Goal: Entertainment & Leisure: Consume media (video, audio)

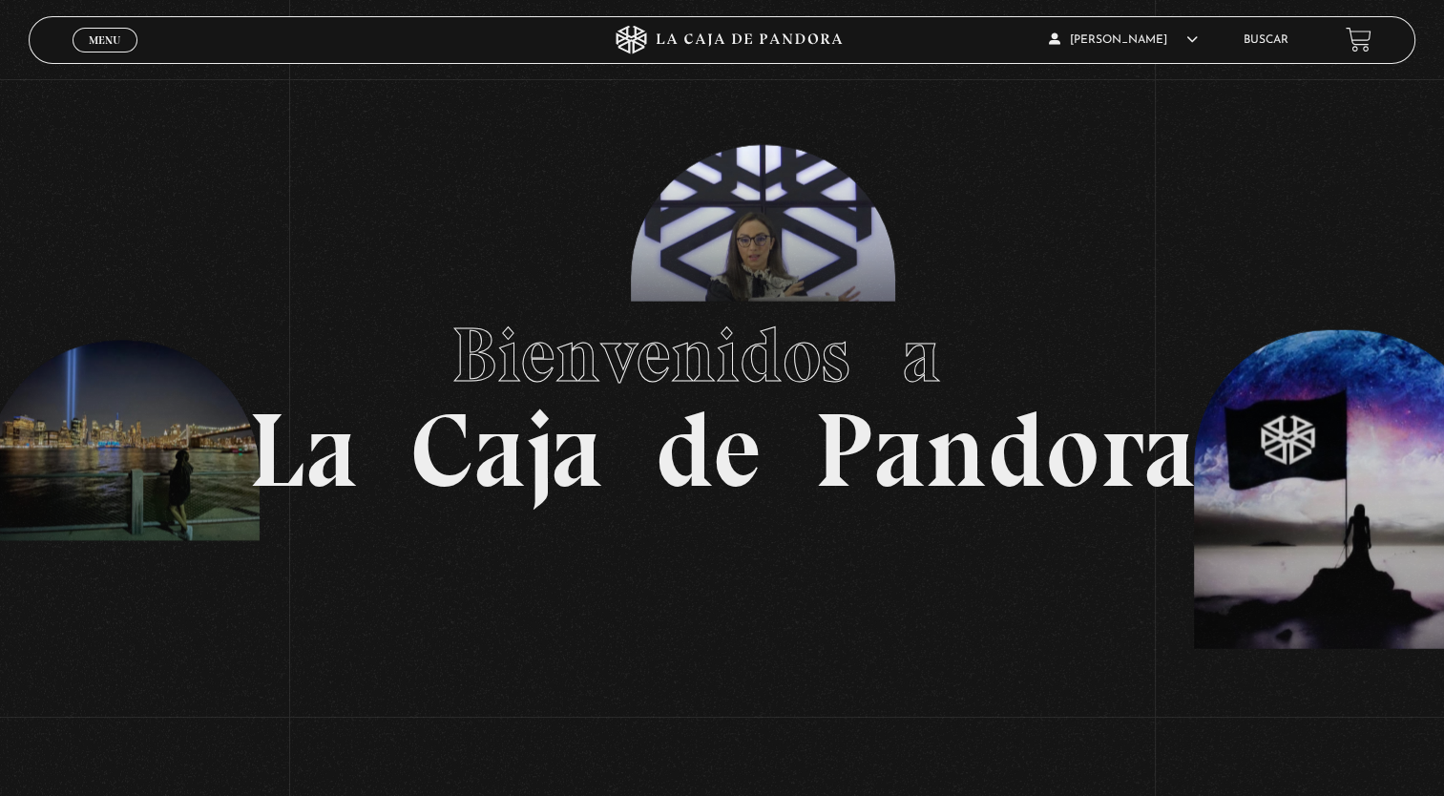
click at [287, 216] on section "Bienvenidos a La Caja de Pandora" at bounding box center [722, 398] width 1444 height 796
click at [107, 35] on span "Menu" at bounding box center [104, 39] width 31 height 11
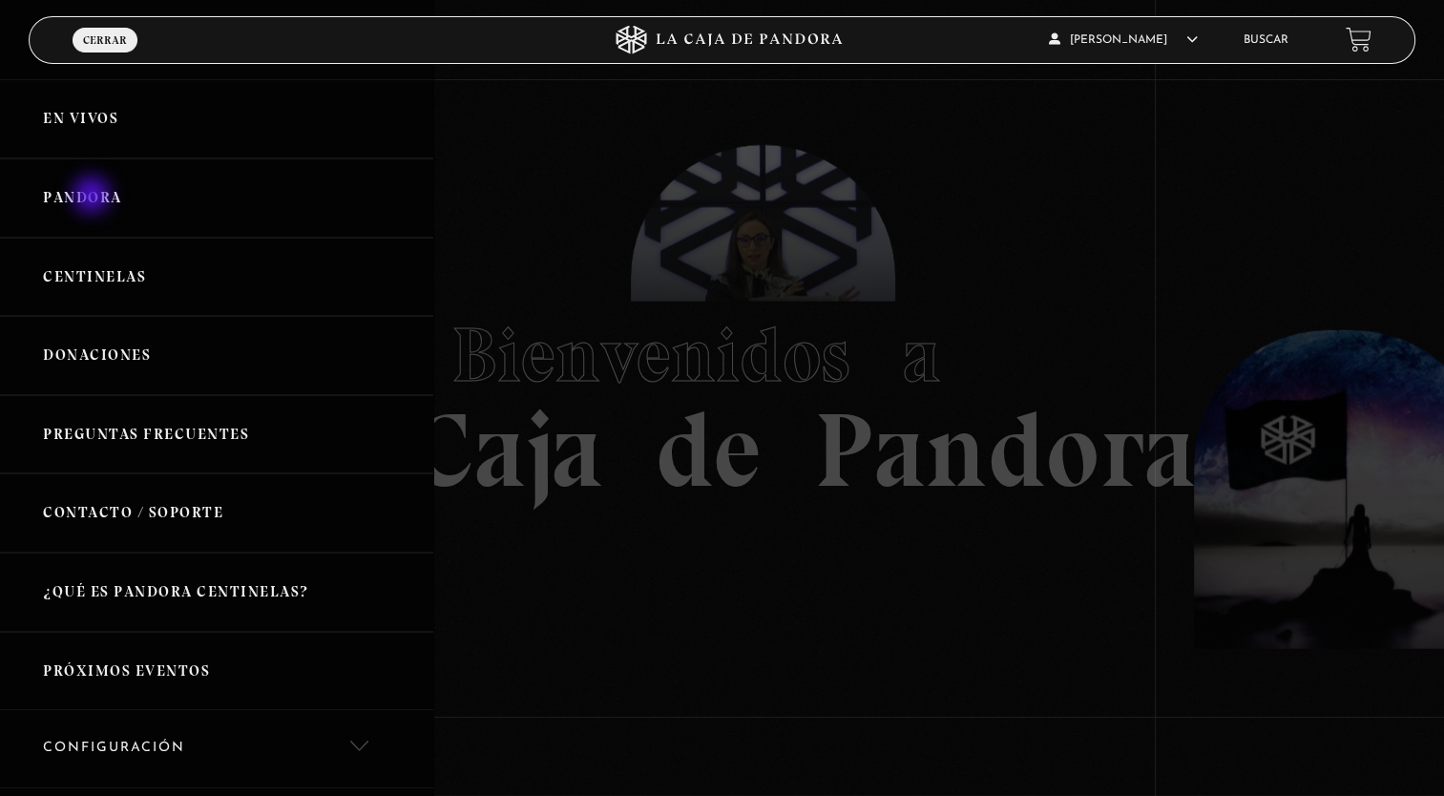
click at [94, 197] on link "Pandora" at bounding box center [216, 197] width 433 height 79
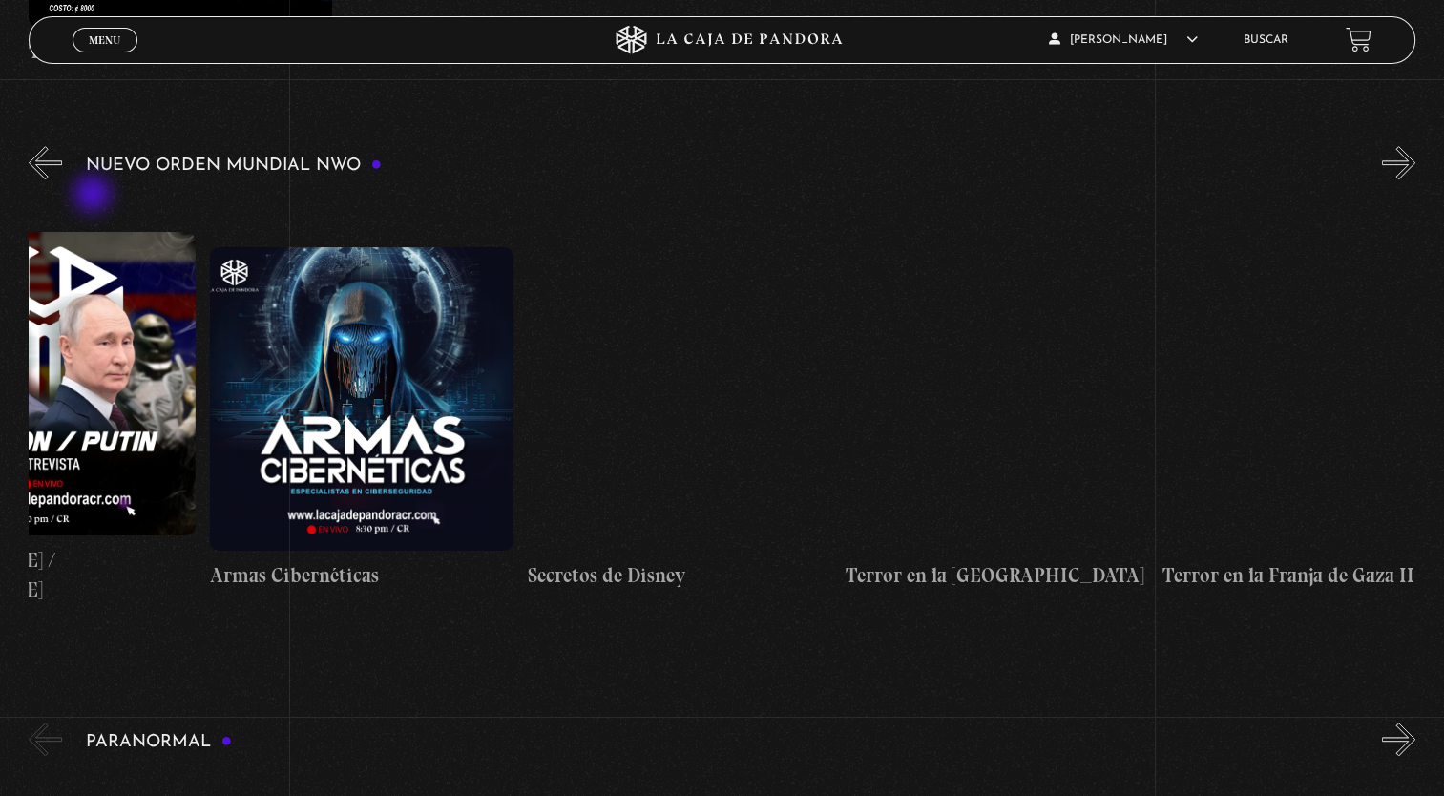
scroll to position [0, 6485]
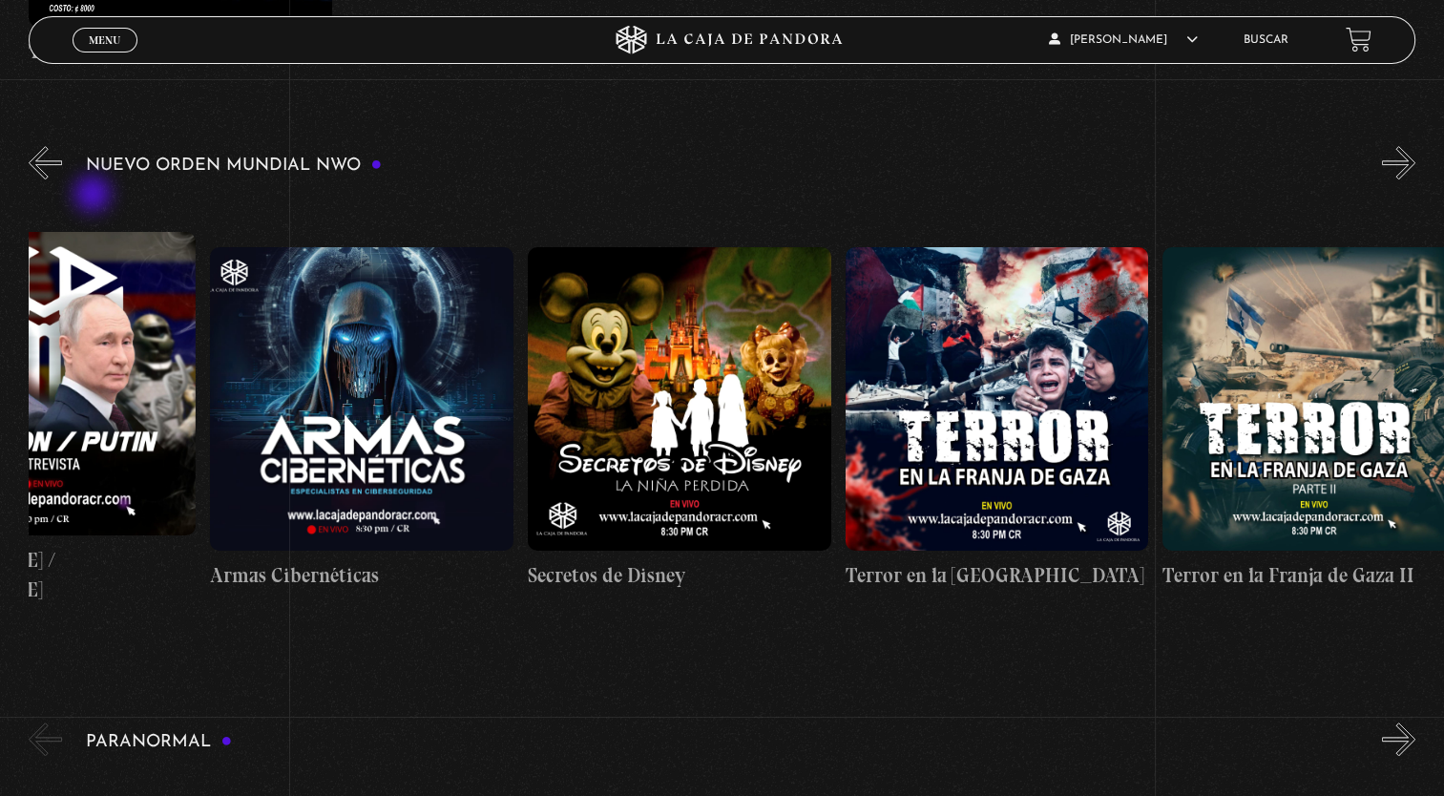
click at [1065, 372] on figure at bounding box center [996, 398] width 303 height 303
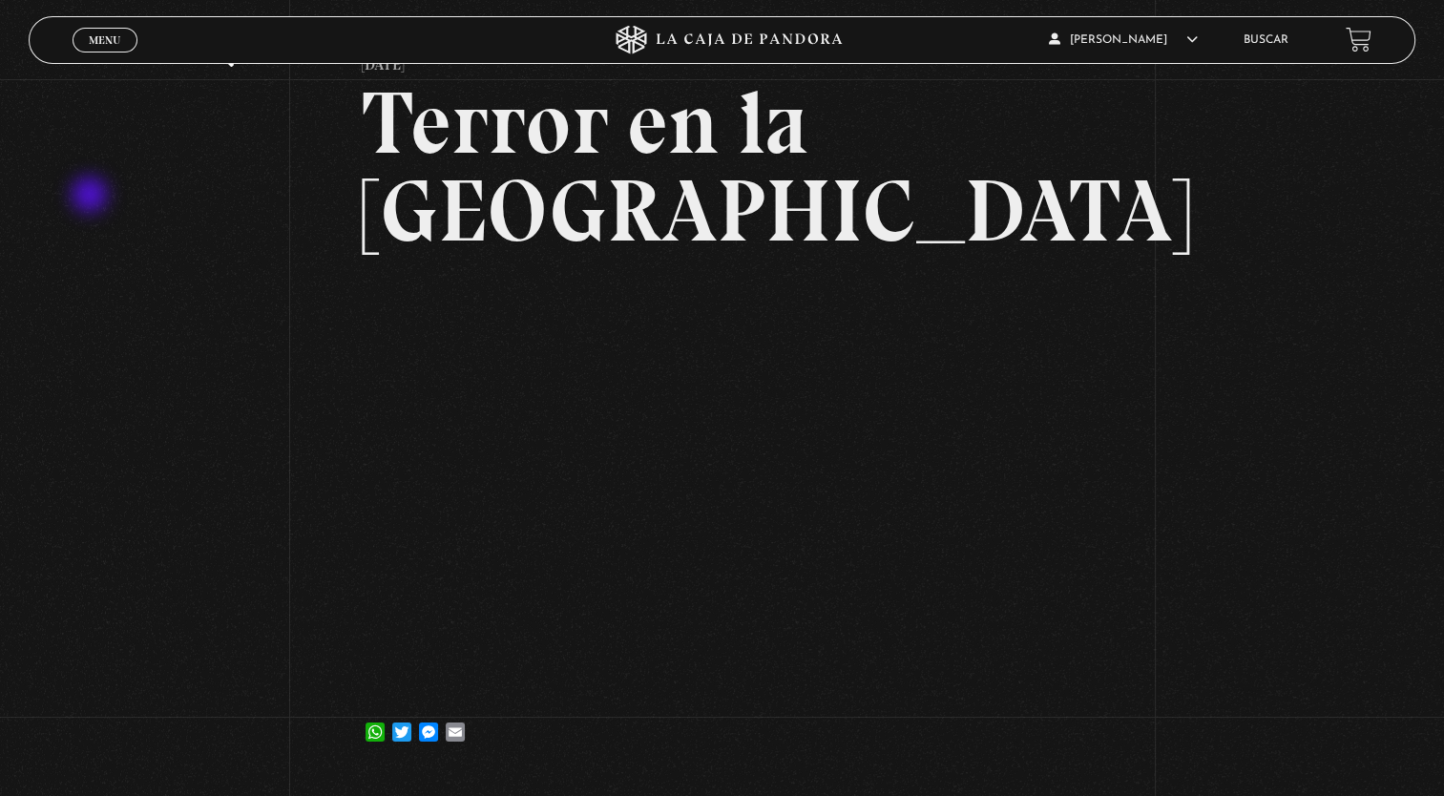
scroll to position [118, 0]
